Goal: Task Accomplishment & Management: Complete application form

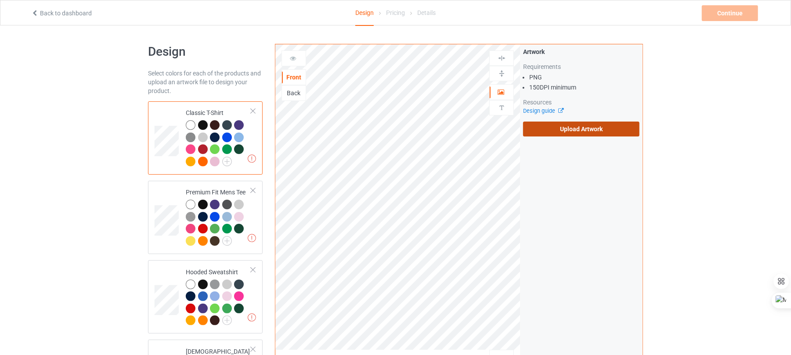
click at [593, 129] on label "Upload Artwork" at bounding box center [581, 129] width 116 height 15
click at [0, 0] on input "Upload Artwork" at bounding box center [0, 0] width 0 height 0
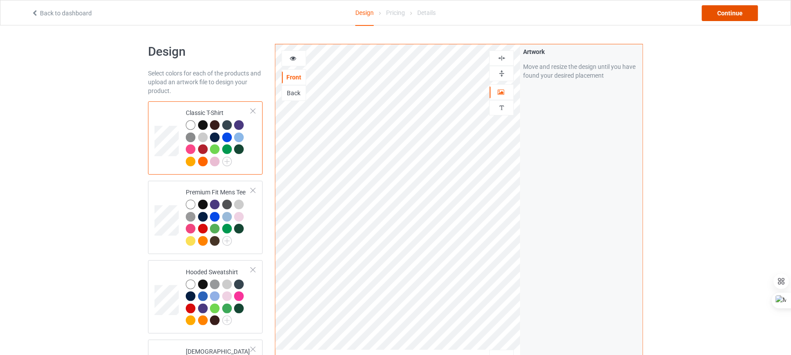
click at [720, 15] on div "Continue" at bounding box center [729, 13] width 56 height 16
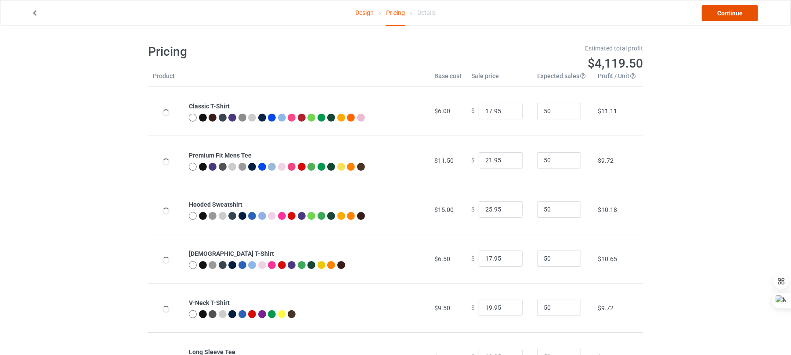
click at [718, 9] on link "Continue" at bounding box center [729, 13] width 56 height 16
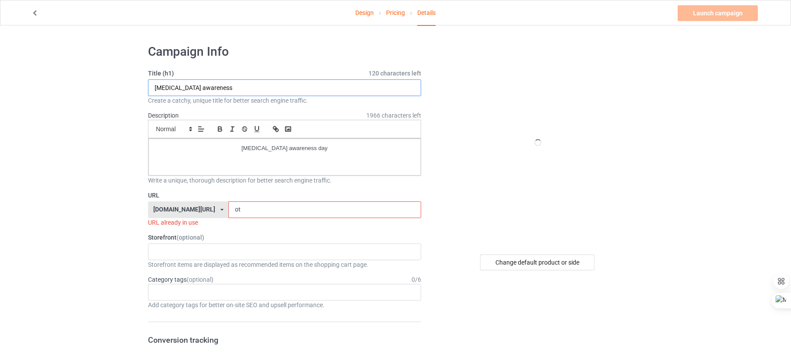
click at [198, 86] on input "[MEDICAL_DATA] awareness" at bounding box center [284, 87] width 273 height 17
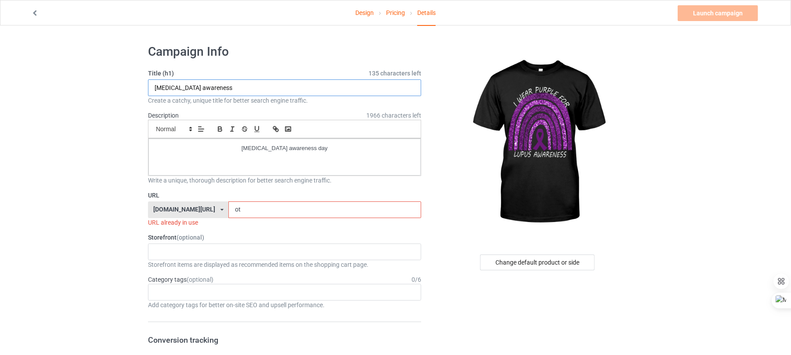
type input "[MEDICAL_DATA] awareness"
click at [291, 148] on p "[MEDICAL_DATA] awareness day" at bounding box center [284, 148] width 258 height 8
click at [245, 216] on input "ot" at bounding box center [324, 209] width 192 height 17
type input "o"
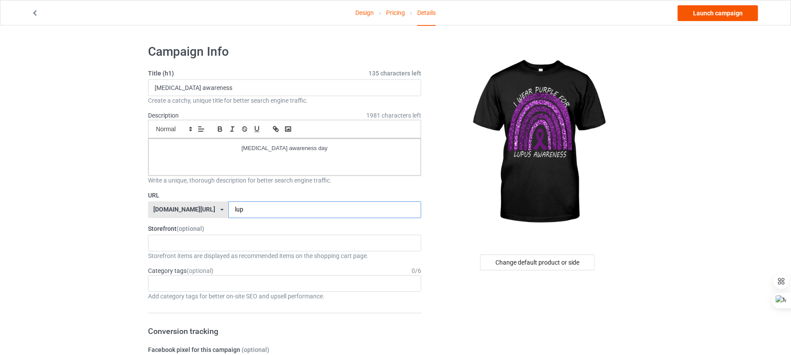
type input "lup"
click at [700, 16] on link "Launch campaign" at bounding box center [717, 13] width 80 height 16
